Goal: Register for event/course

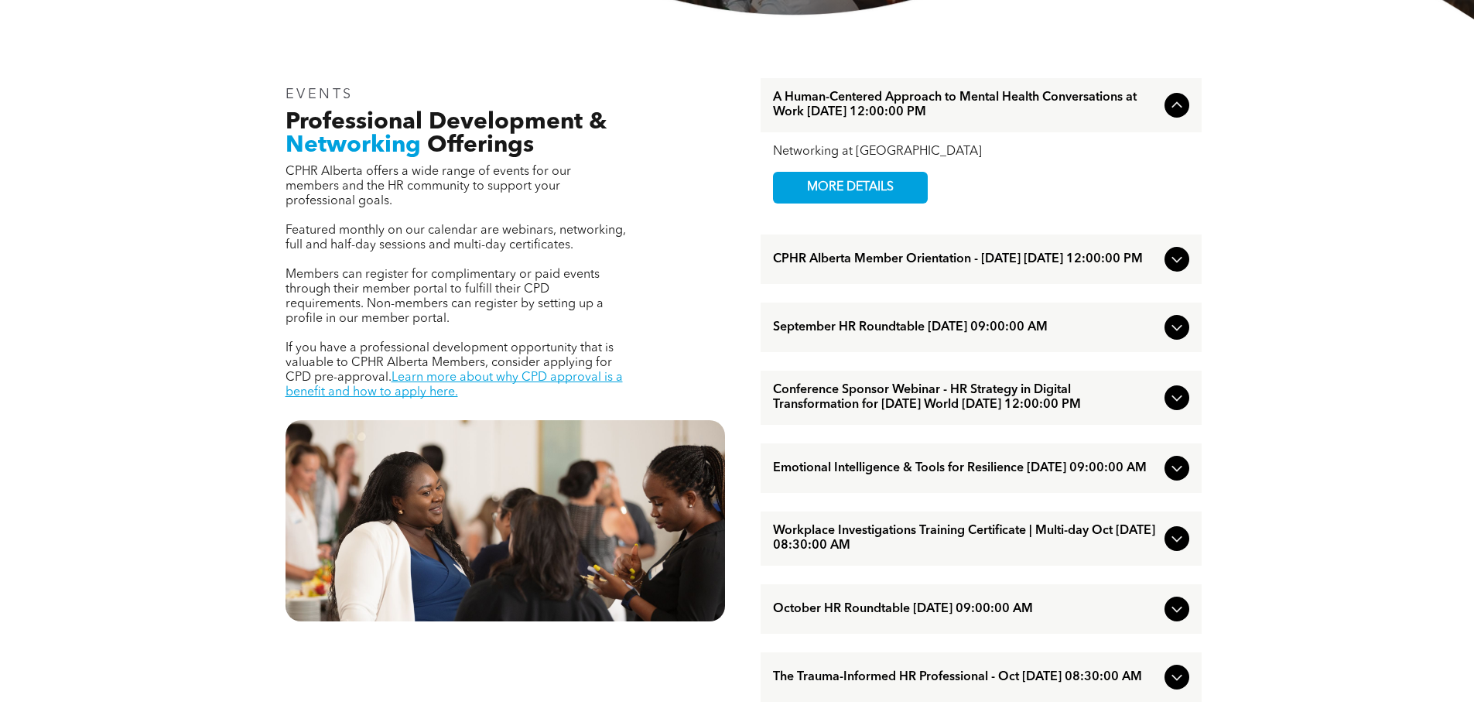
scroll to position [542, 0]
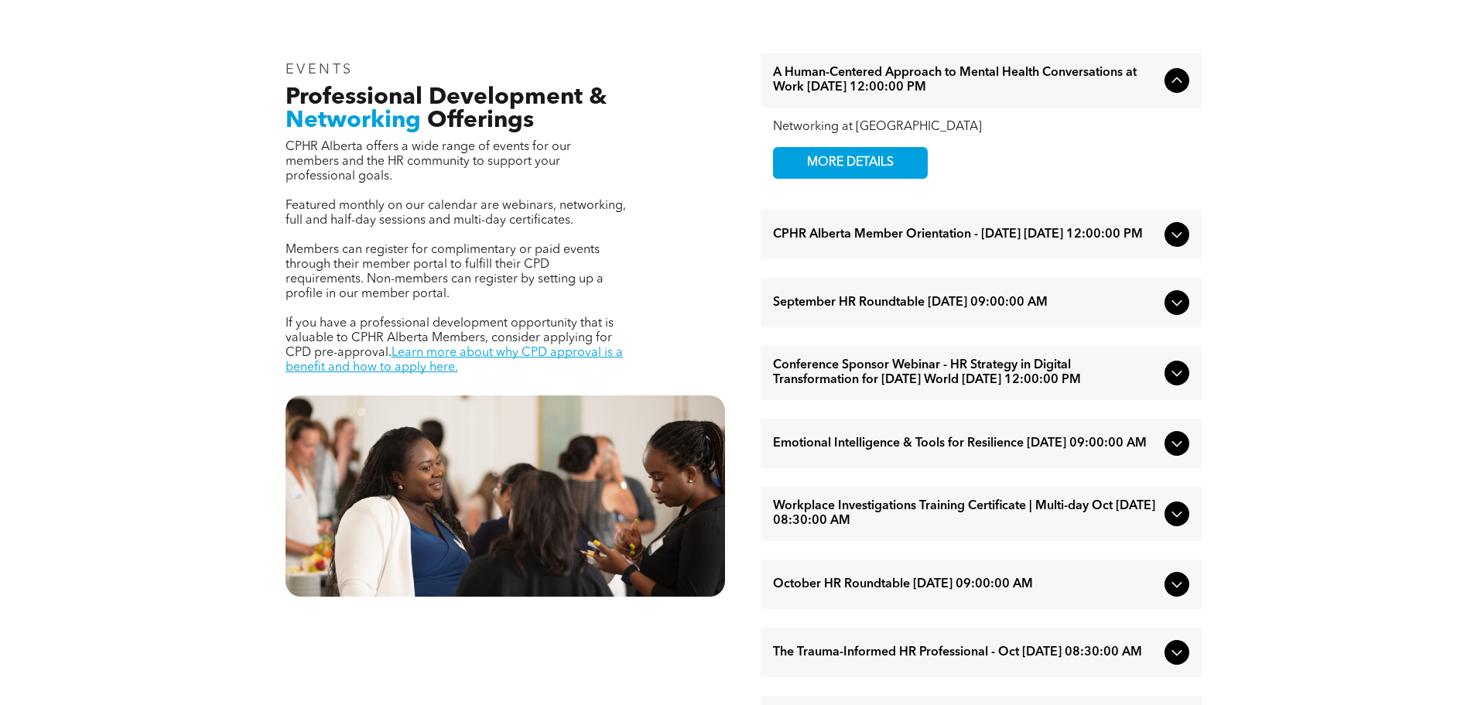
click at [993, 451] on span "Emotional Intelligence & Tools for Resilience [DATE] 09:00:00 AM" at bounding box center [965, 444] width 385 height 15
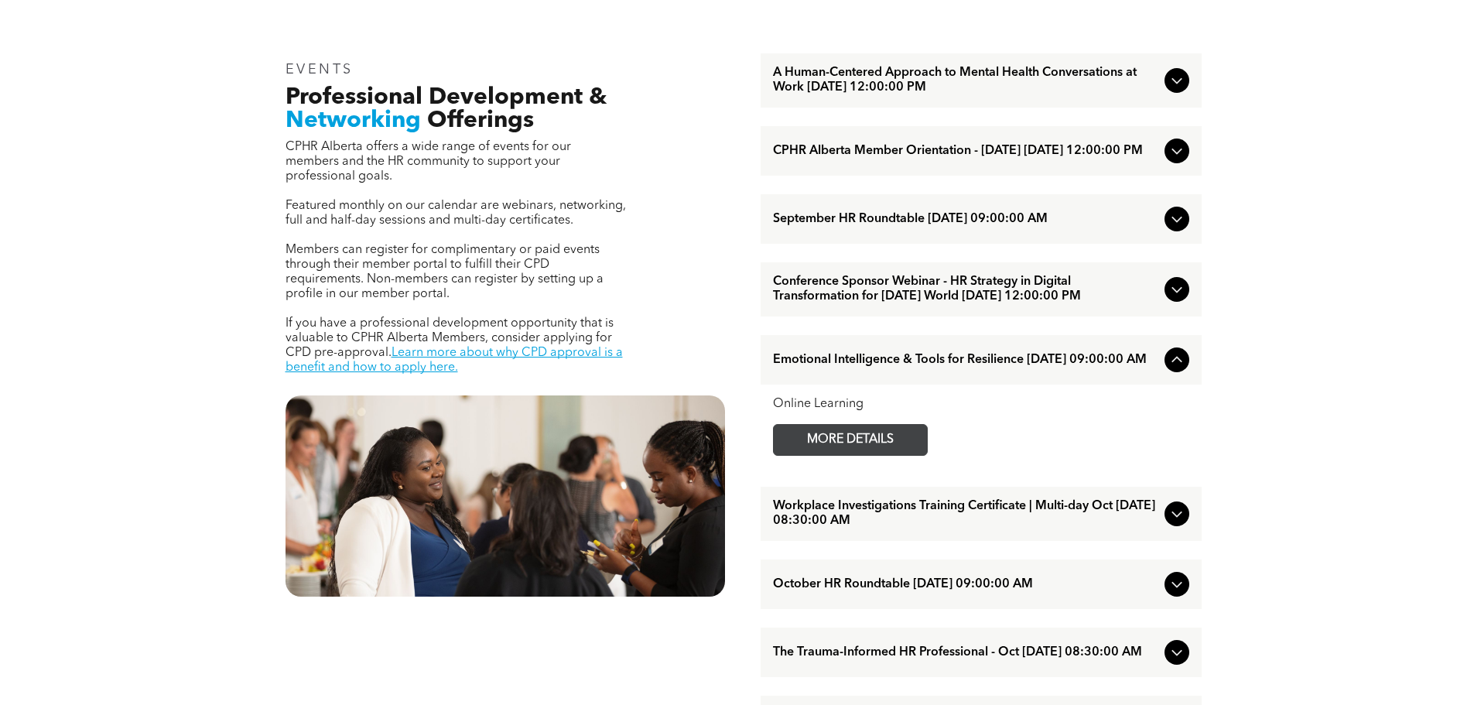
click at [839, 455] on span "MORE DETAILS" at bounding box center [850, 440] width 122 height 30
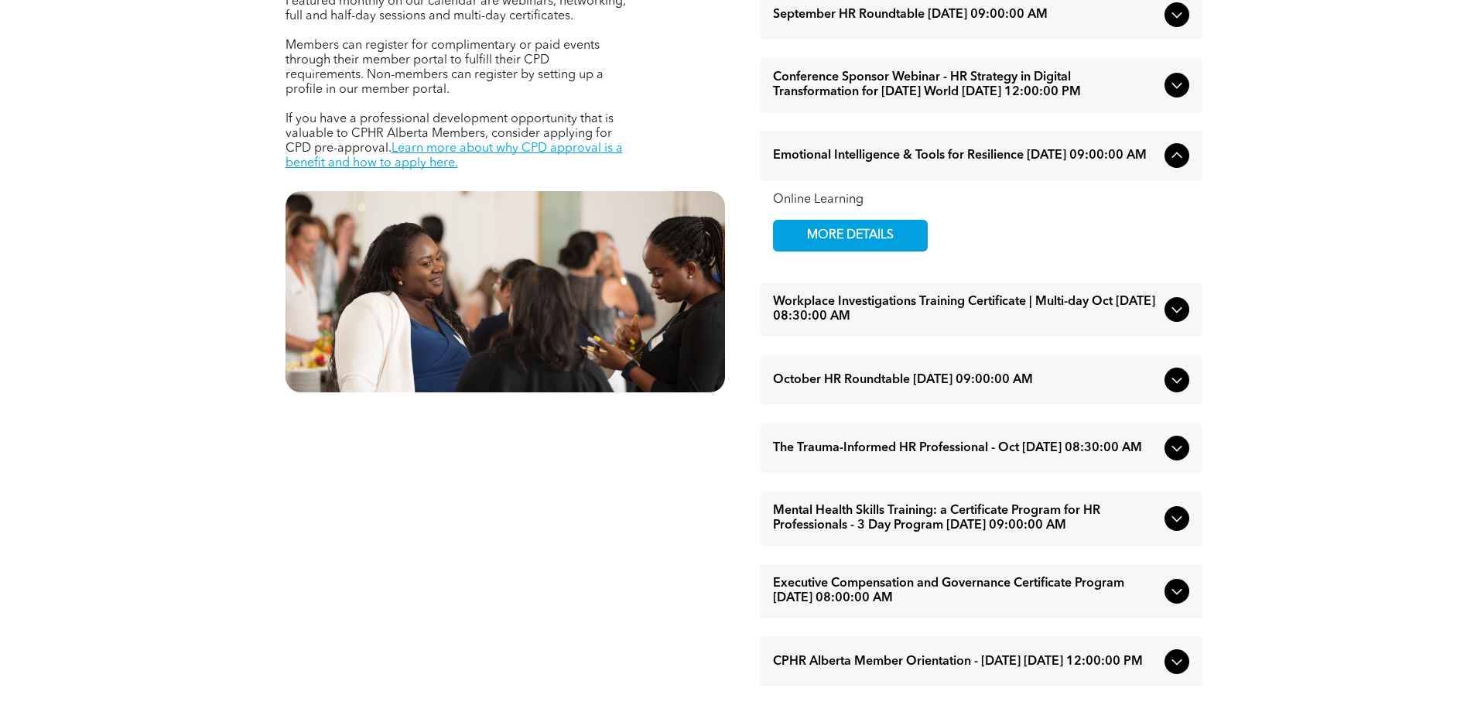
scroll to position [774, 0]
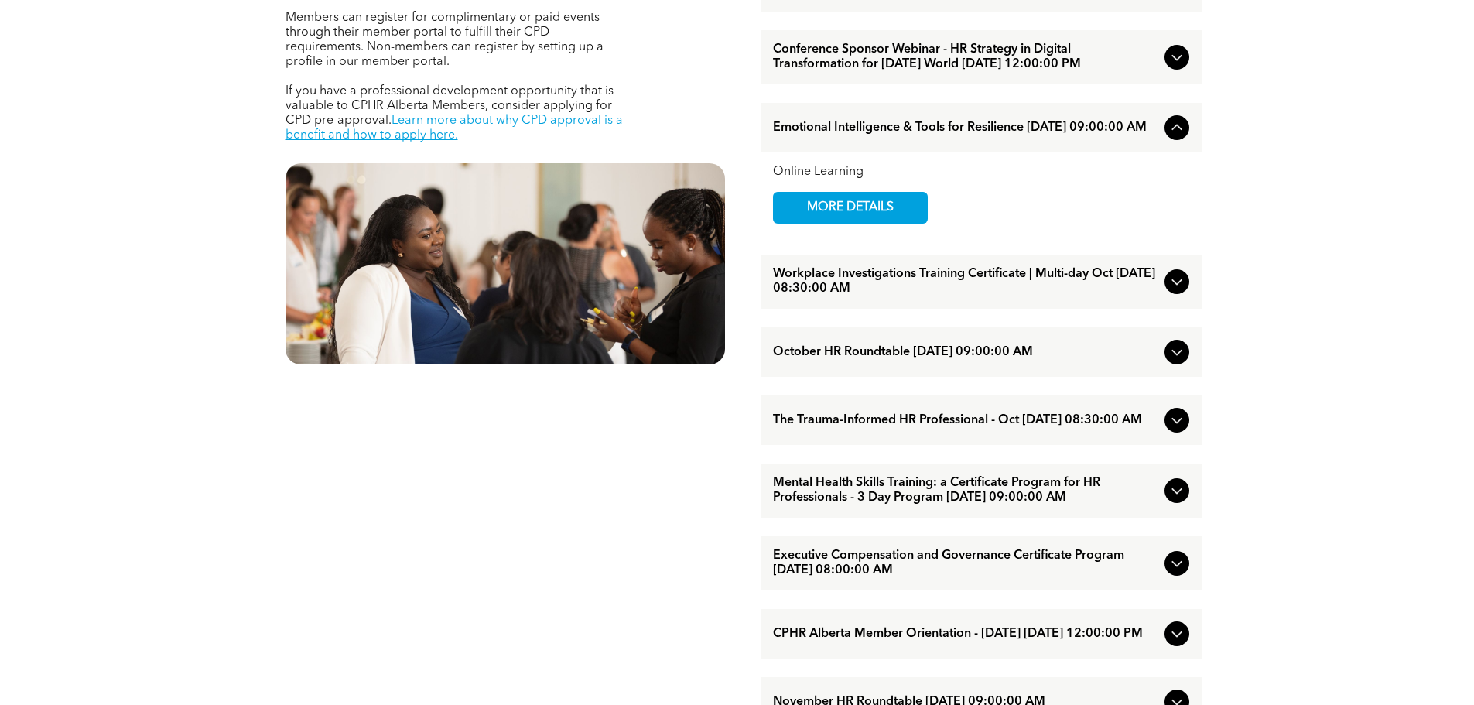
click at [824, 428] on span "The Trauma-Informed HR Professional - Oct [DATE] 08:30:00 AM" at bounding box center [965, 420] width 385 height 15
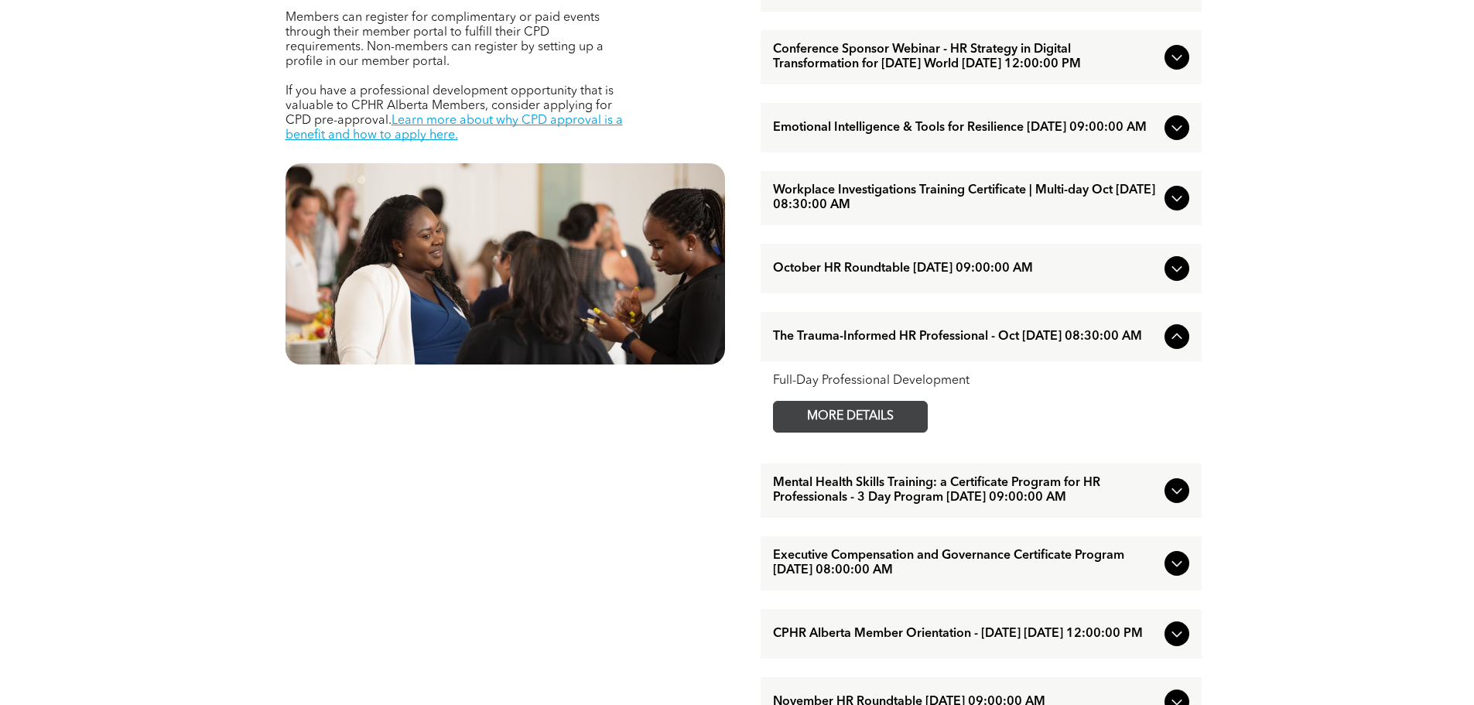
click at [819, 432] on span "MORE DETAILS" at bounding box center [850, 417] width 122 height 30
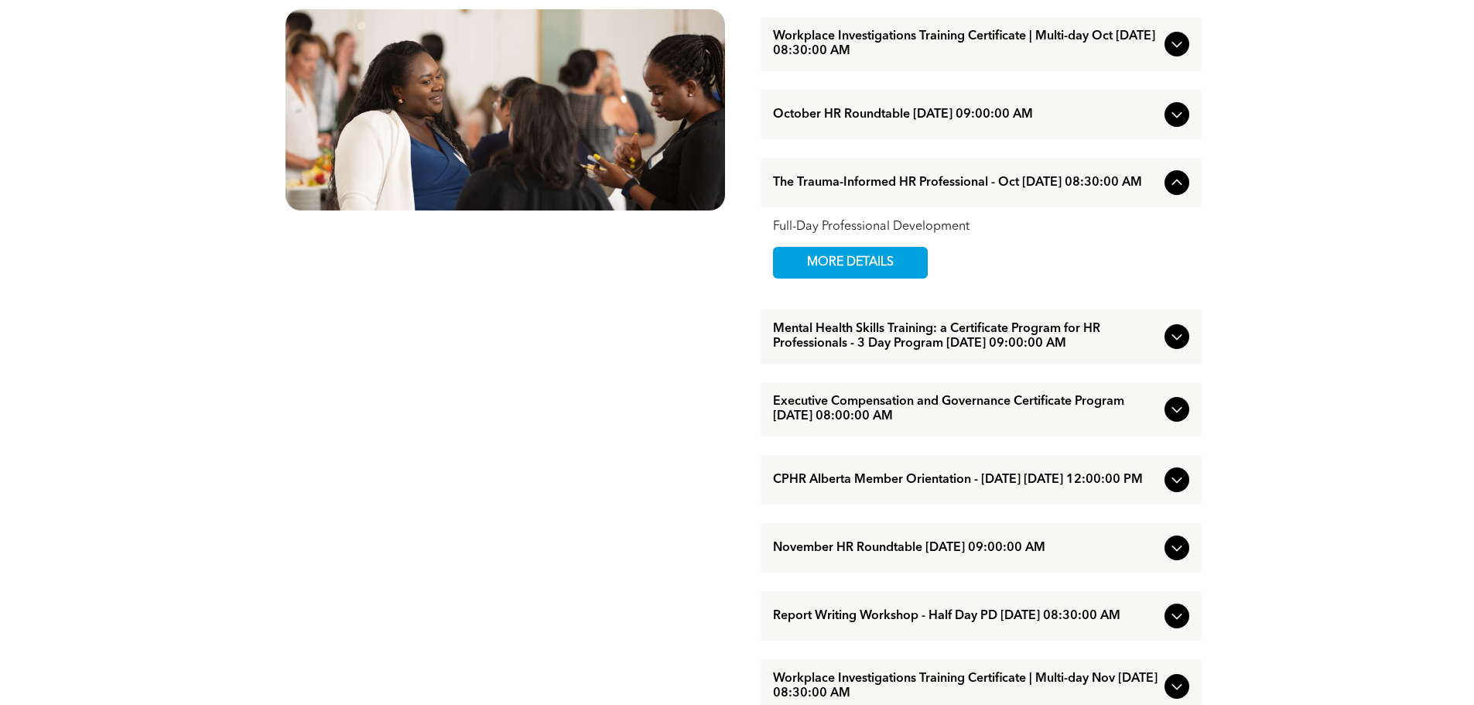
scroll to position [929, 0]
click at [949, 423] on span "Executive Compensation and Governance Certificate Program [DATE] 08:00:00 AM" at bounding box center [965, 408] width 385 height 29
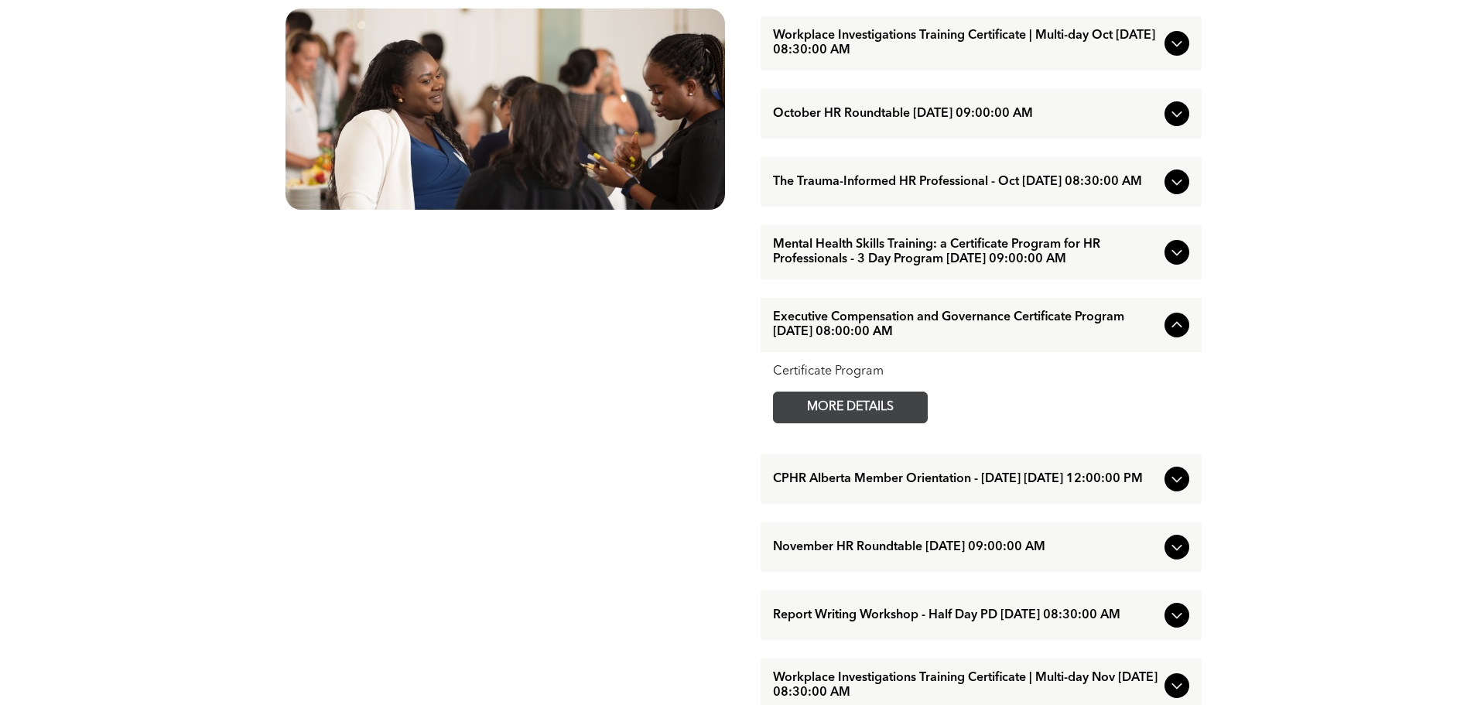
click at [830, 423] on span "MORE DETAILS" at bounding box center [850, 407] width 122 height 30
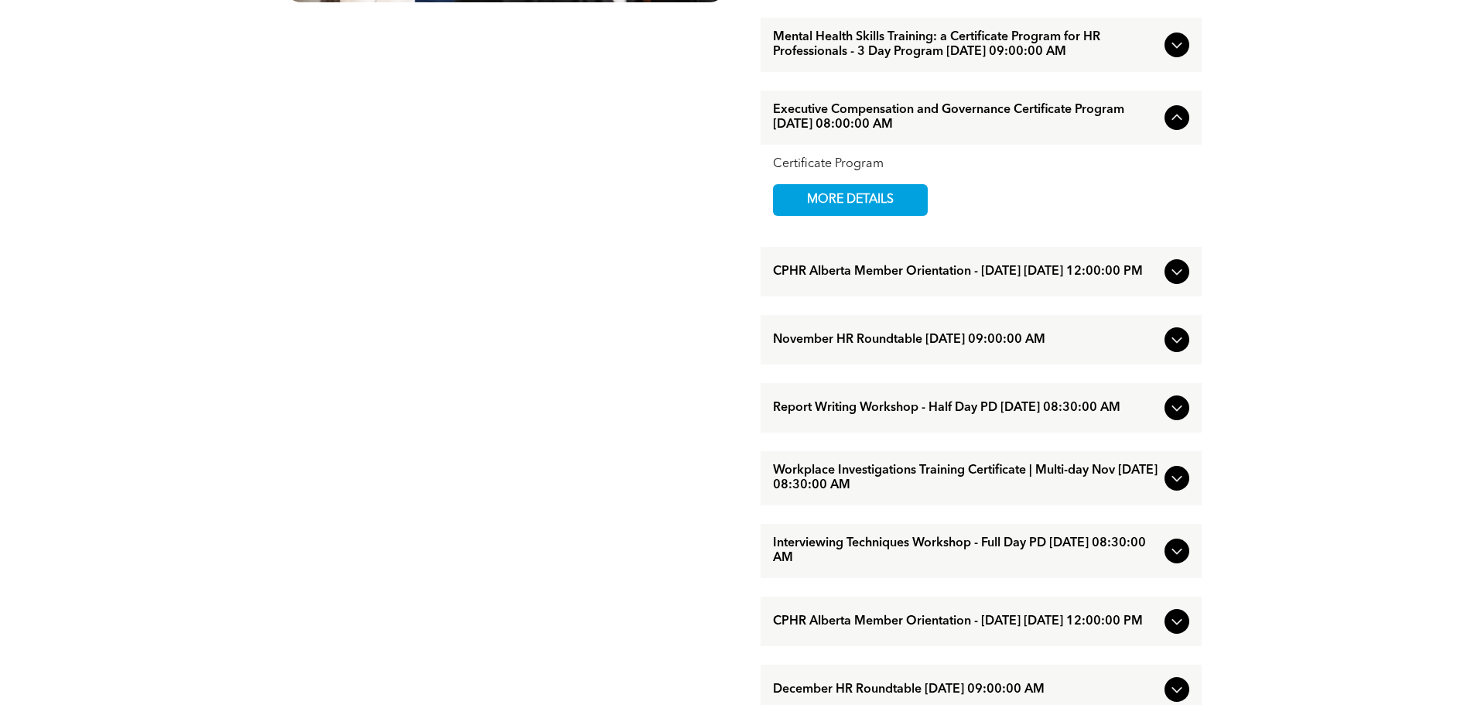
scroll to position [1161, 0]
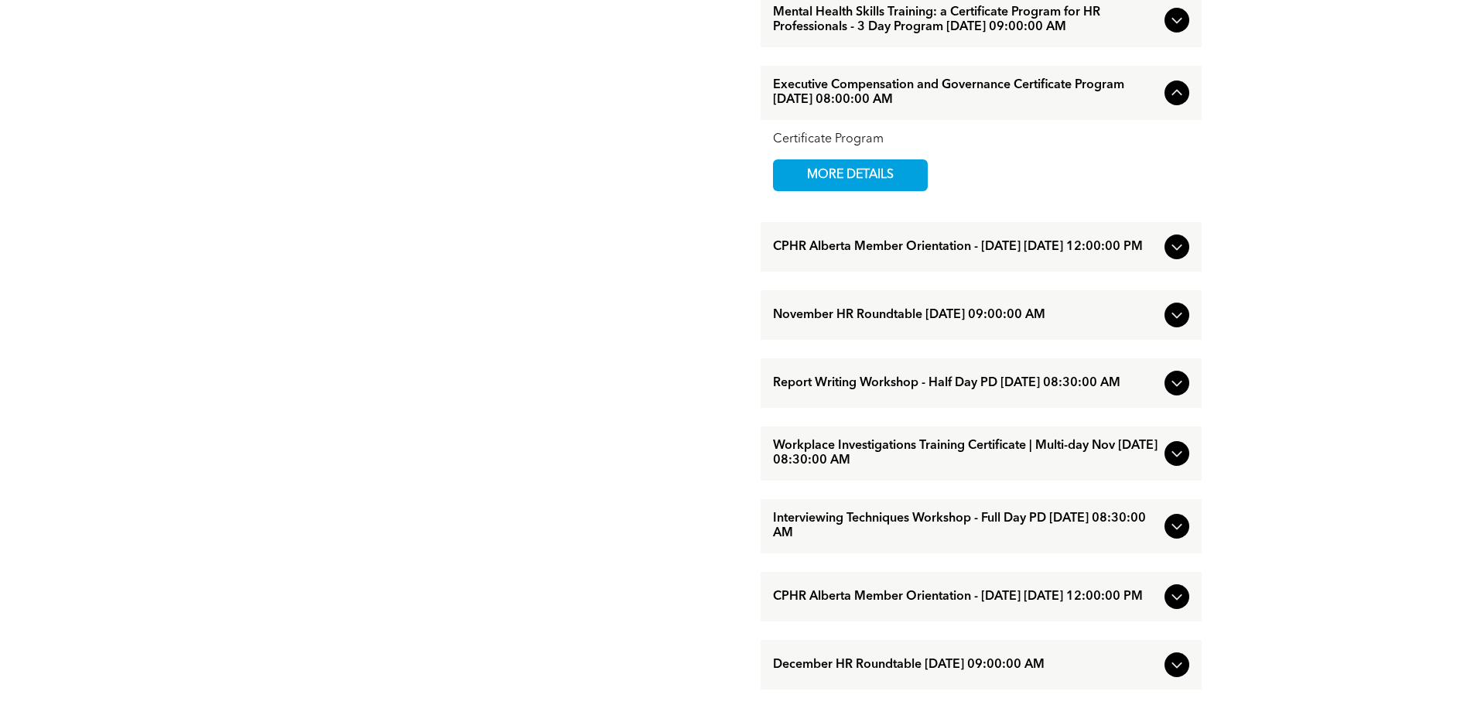
click at [948, 391] on span "Report Writing Workshop - Half Day PD [DATE] 08:30:00 AM" at bounding box center [965, 383] width 385 height 15
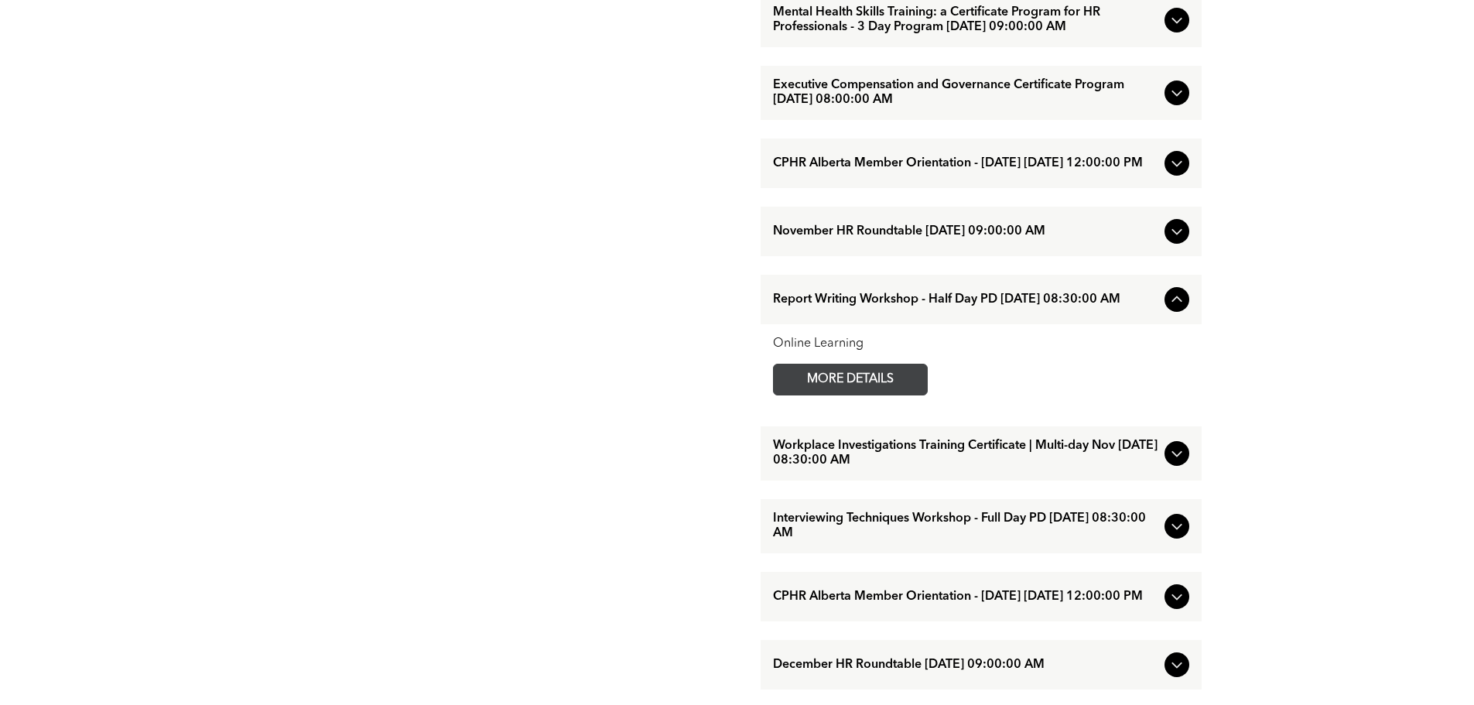
click at [825, 395] on span "MORE DETAILS" at bounding box center [850, 380] width 122 height 30
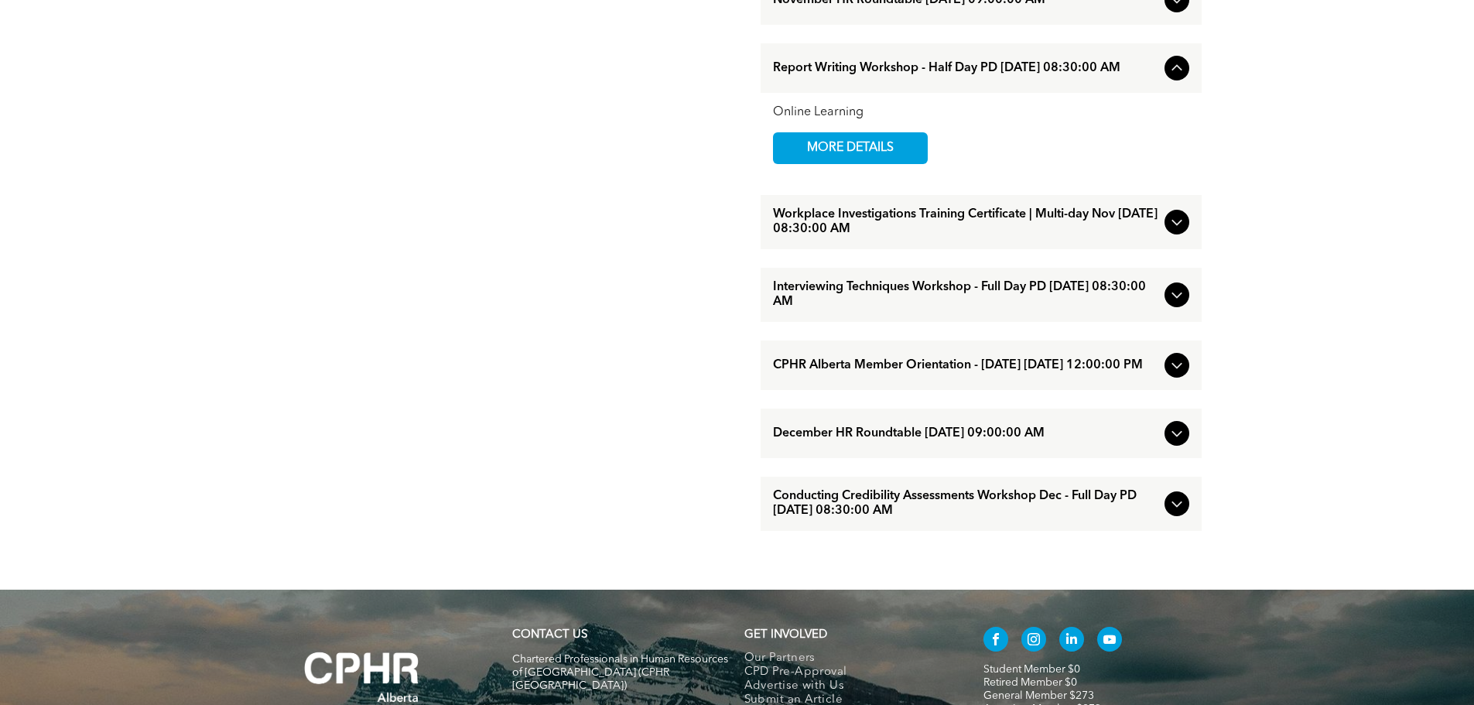
scroll to position [1393, 0]
click at [971, 518] on span "Conducting Credibility Assessments Workshop Dec - Full Day PD [DATE] 08:30:00 AM" at bounding box center [965, 502] width 385 height 29
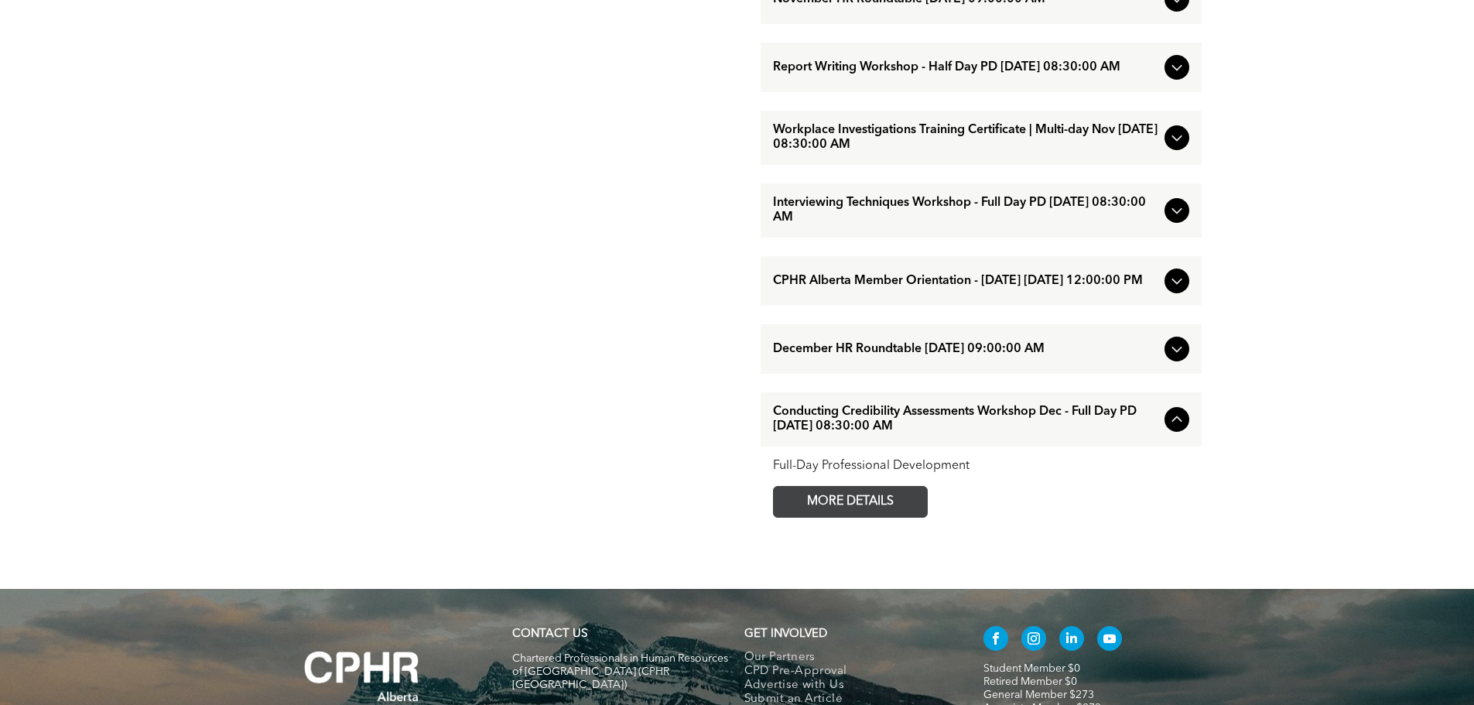
click at [874, 517] on span "MORE DETAILS" at bounding box center [850, 502] width 122 height 30
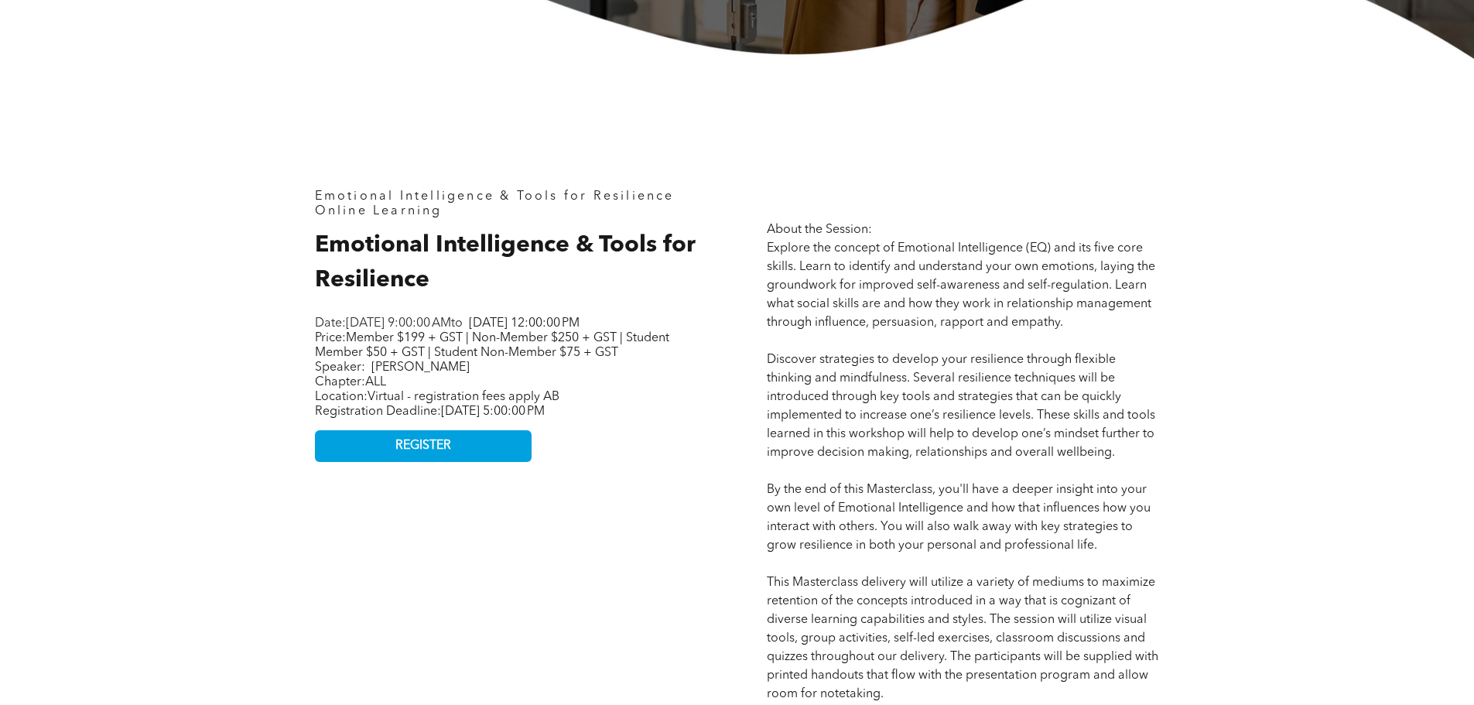
scroll to position [619, 0]
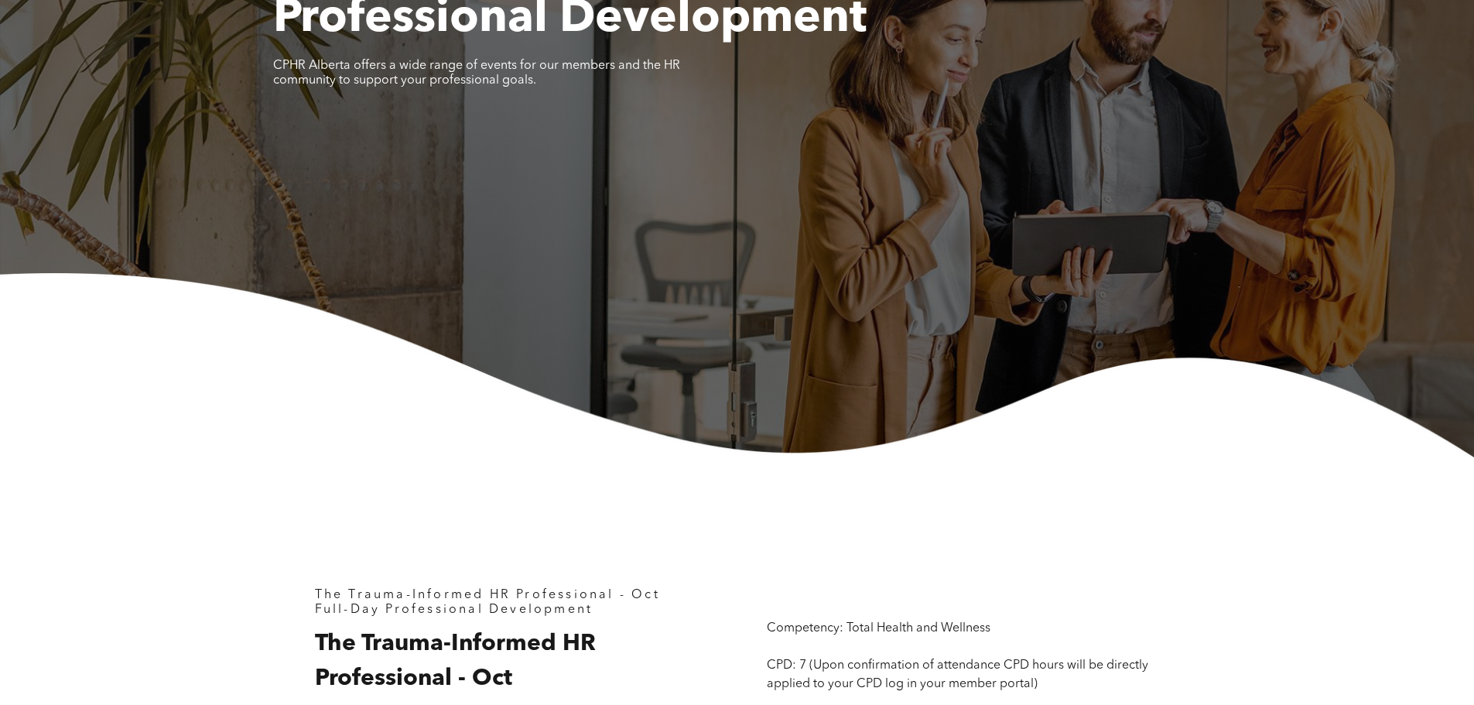
scroll to position [464, 0]
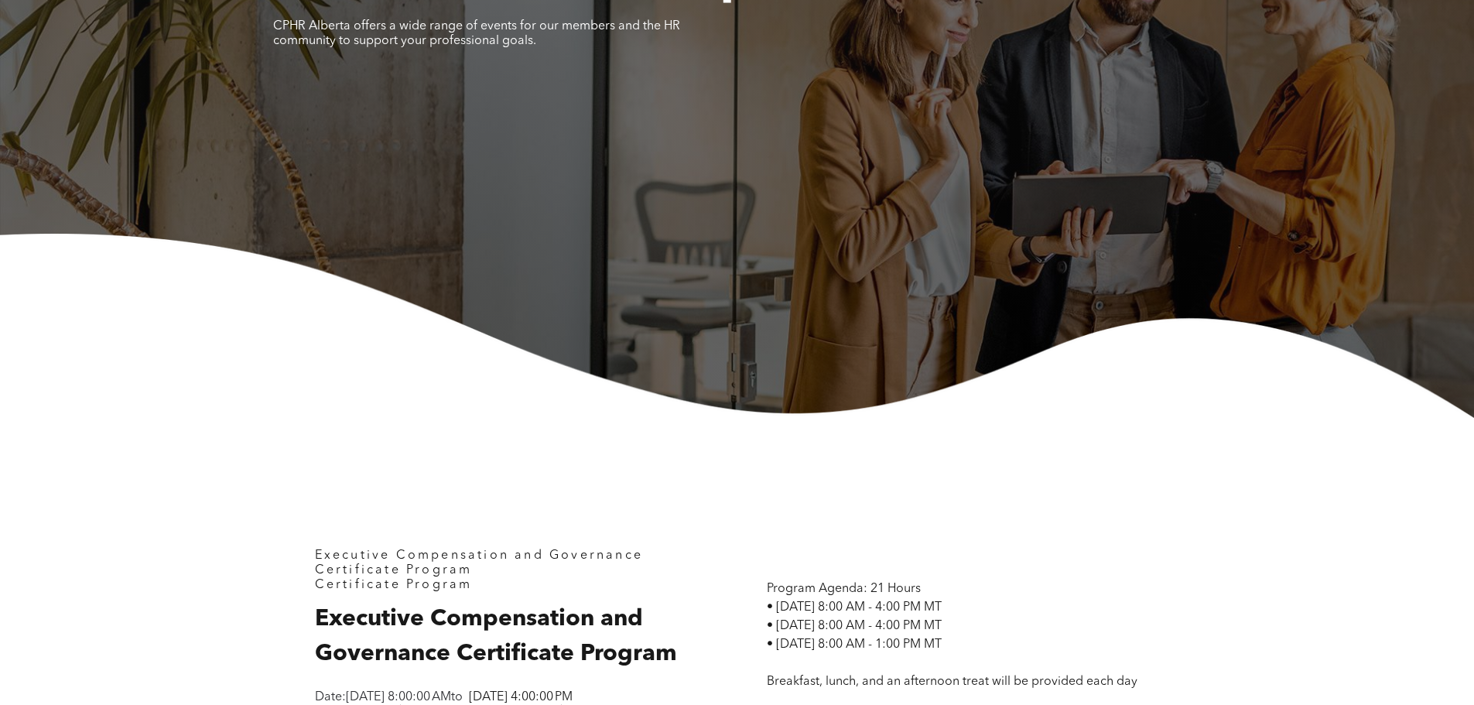
scroll to position [464, 0]
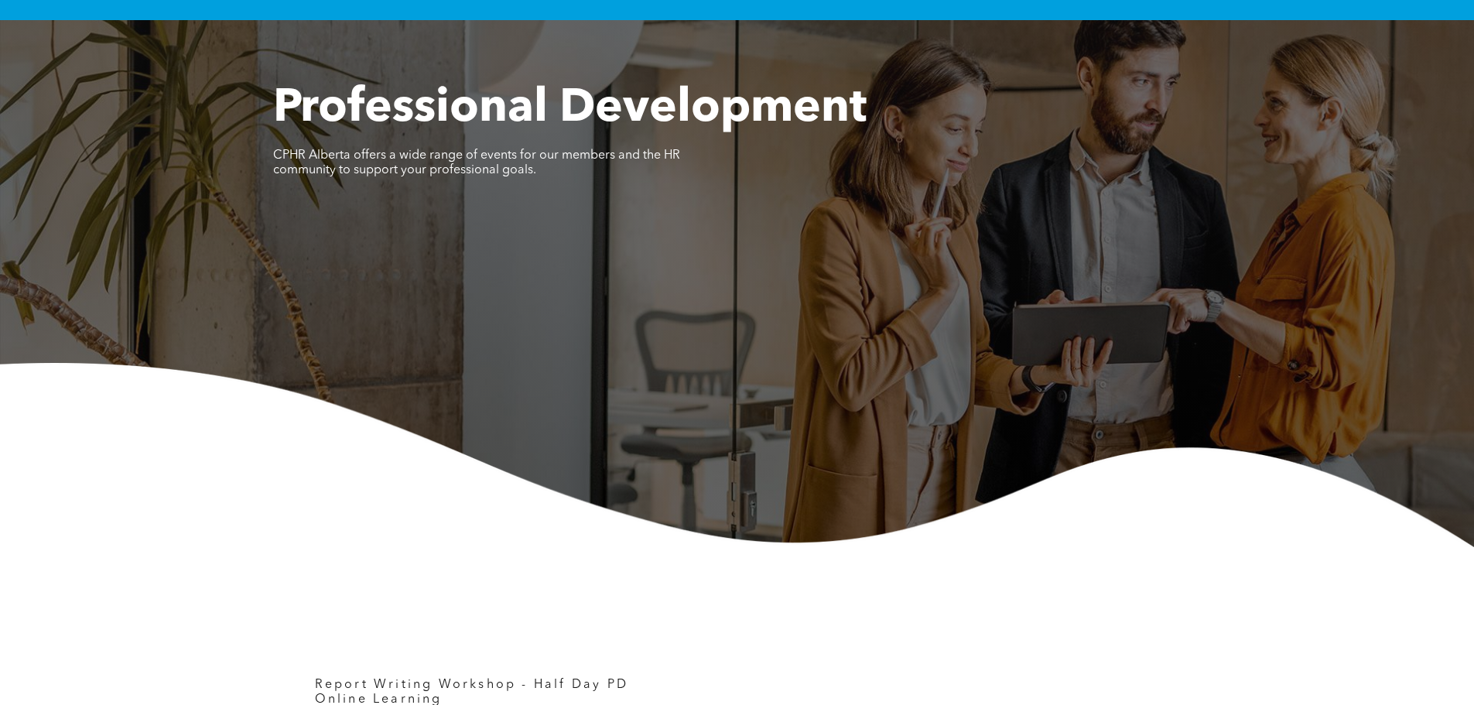
scroll to position [464, 0]
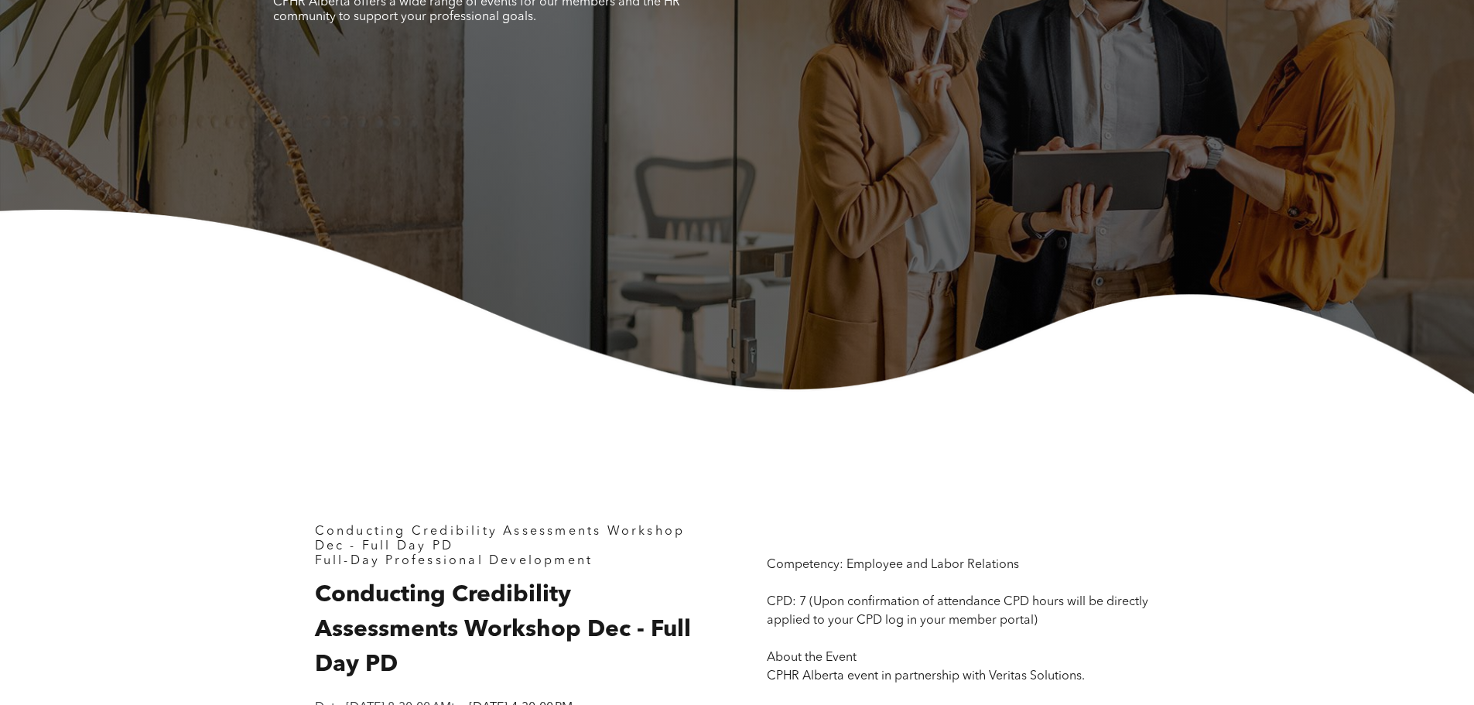
scroll to position [542, 0]
